Goal: Task Accomplishment & Management: Complete application form

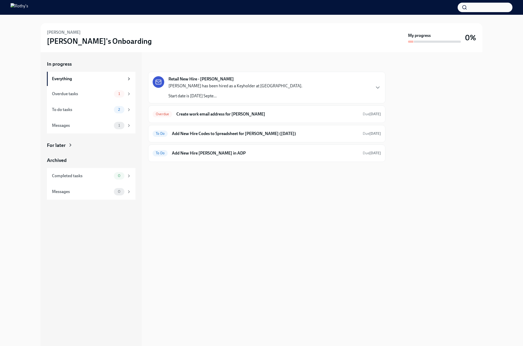
click at [250, 90] on div "[PERSON_NAME] has been hired as a Keyholder at [GEOGRAPHIC_DATA]. Start date is…" at bounding box center [235, 91] width 134 height 16
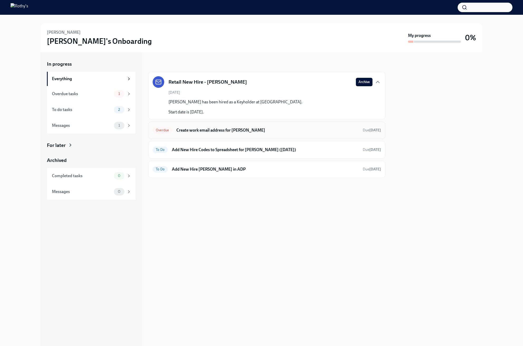
click at [253, 133] on h6 "Create work email address for [PERSON_NAME]" at bounding box center [267, 130] width 182 height 6
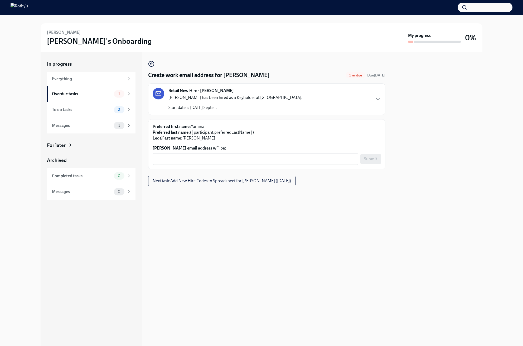
click at [247, 89] on div "Retail New Hire - [PERSON_NAME] [PERSON_NAME] has been hired as a Keyholder at …" at bounding box center [235, 99] width 134 height 23
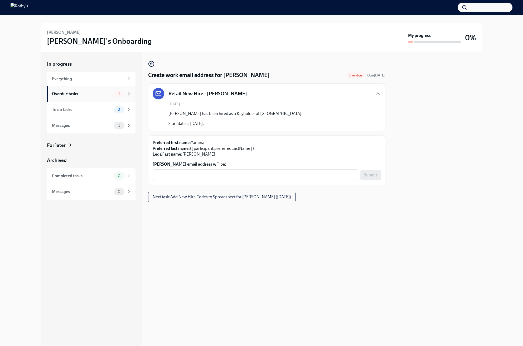
click at [104, 94] on div "Overdue tasks" at bounding box center [82, 94] width 60 height 6
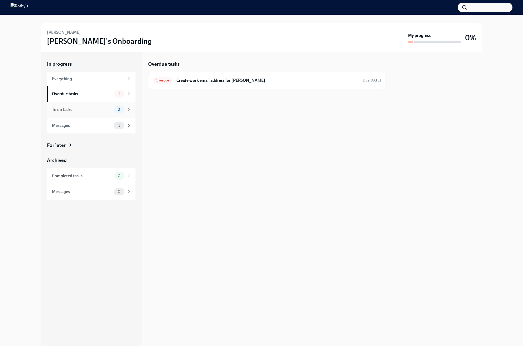
click at [102, 107] on div "To do tasks" at bounding box center [82, 110] width 60 height 6
click at [207, 102] on h6 "Add New Hire [PERSON_NAME] in ADP" at bounding box center [265, 100] width 187 height 6
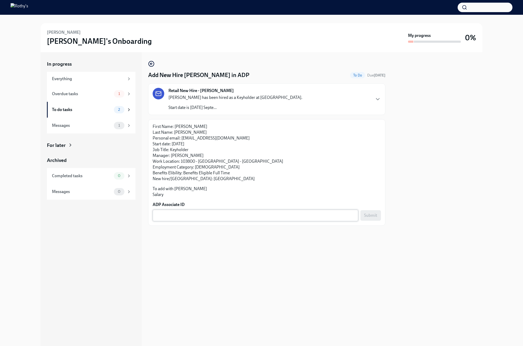
click at [172, 216] on textarea "ADP Associate ID" at bounding box center [255, 215] width 199 height 6
paste textarea "K6FUFPITV"
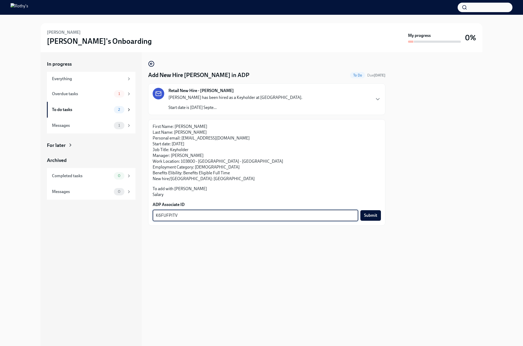
type textarea "K6FUFPITV"
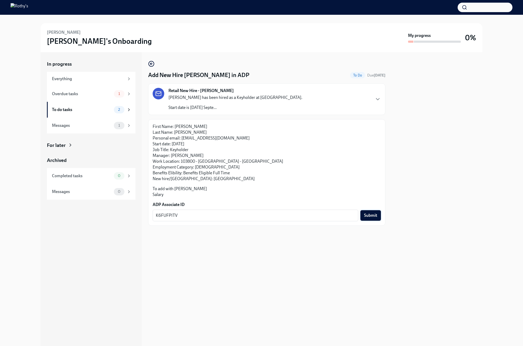
click at [373, 217] on span "Submit" at bounding box center [370, 215] width 13 height 5
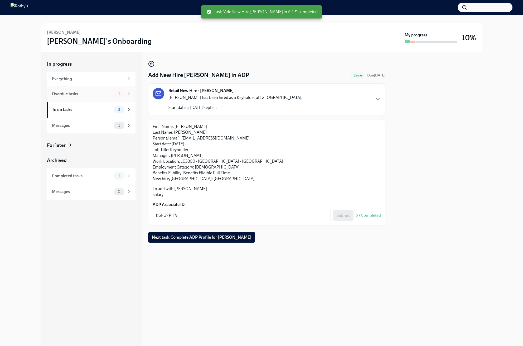
click at [88, 95] on div "Overdue tasks" at bounding box center [82, 94] width 60 height 6
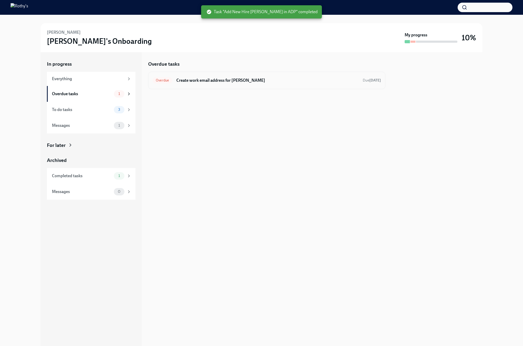
click at [200, 82] on h6 "Create work email address for [PERSON_NAME]" at bounding box center [267, 80] width 182 height 6
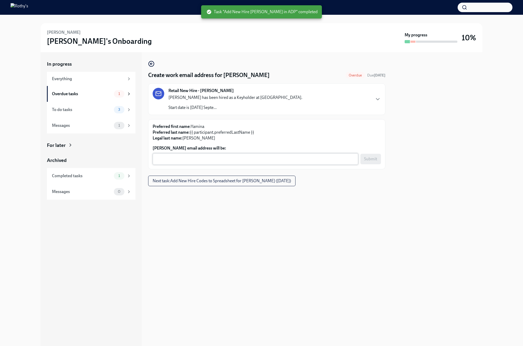
click at [198, 158] on textarea "[PERSON_NAME] email address will be:" at bounding box center [255, 159] width 199 height 6
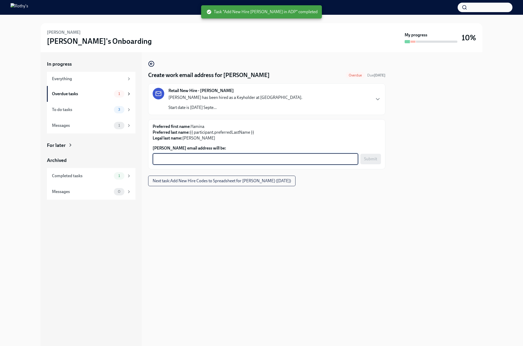
paste textarea "[EMAIL_ADDRESS][DOMAIN_NAME]"
type textarea "[EMAIL_ADDRESS][DOMAIN_NAME]"
click at [371, 160] on span "Submit" at bounding box center [370, 158] width 13 height 5
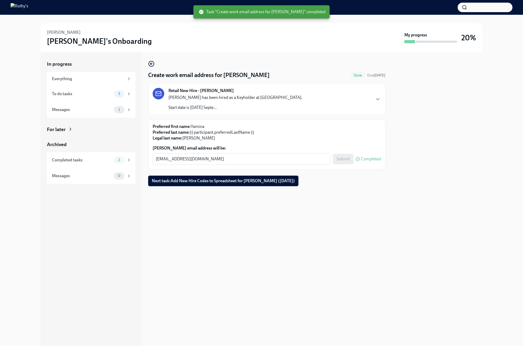
click at [201, 183] on button "Next task : Add New Hire Codes to Spreadsheet for [PERSON_NAME] ([DATE])" at bounding box center [223, 181] width 150 height 11
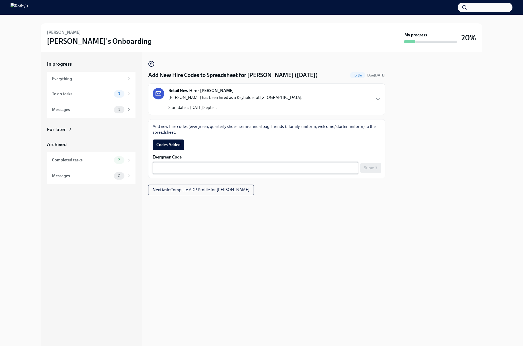
click at [309, 169] on textarea "Evergreen Code" at bounding box center [255, 168] width 199 height 6
paste textarea "E-FF-H4P3Z3"
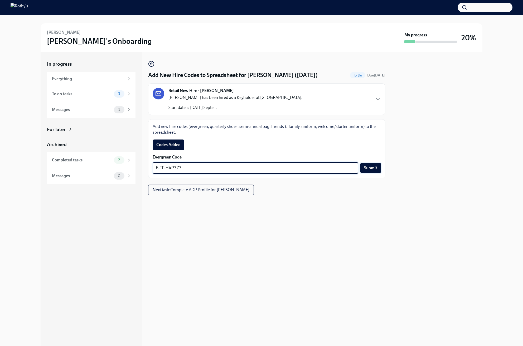
type textarea "E-FF-H4P3Z3"
click at [368, 168] on span "Submit" at bounding box center [370, 167] width 13 height 5
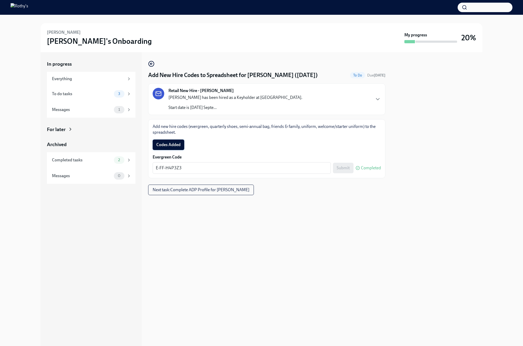
click at [165, 148] on button "Codes Added" at bounding box center [169, 144] width 32 height 11
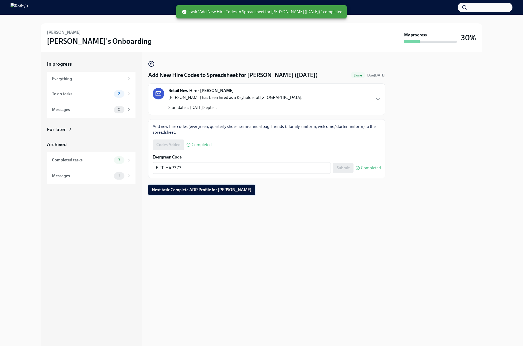
click at [193, 190] on span "Next task : Complete ADP Profile for [PERSON_NAME]" at bounding box center [202, 189] width 100 height 5
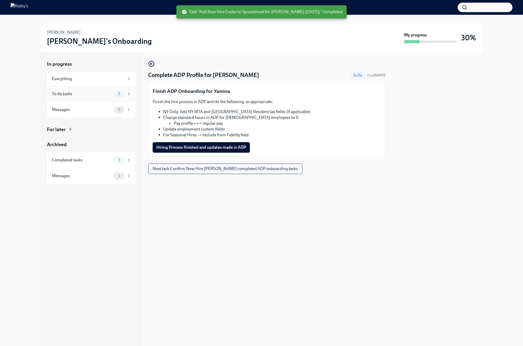
click at [91, 90] on div "To do tasks 2" at bounding box center [91, 93] width 79 height 7
